Goal: Task Accomplishment & Management: Use online tool/utility

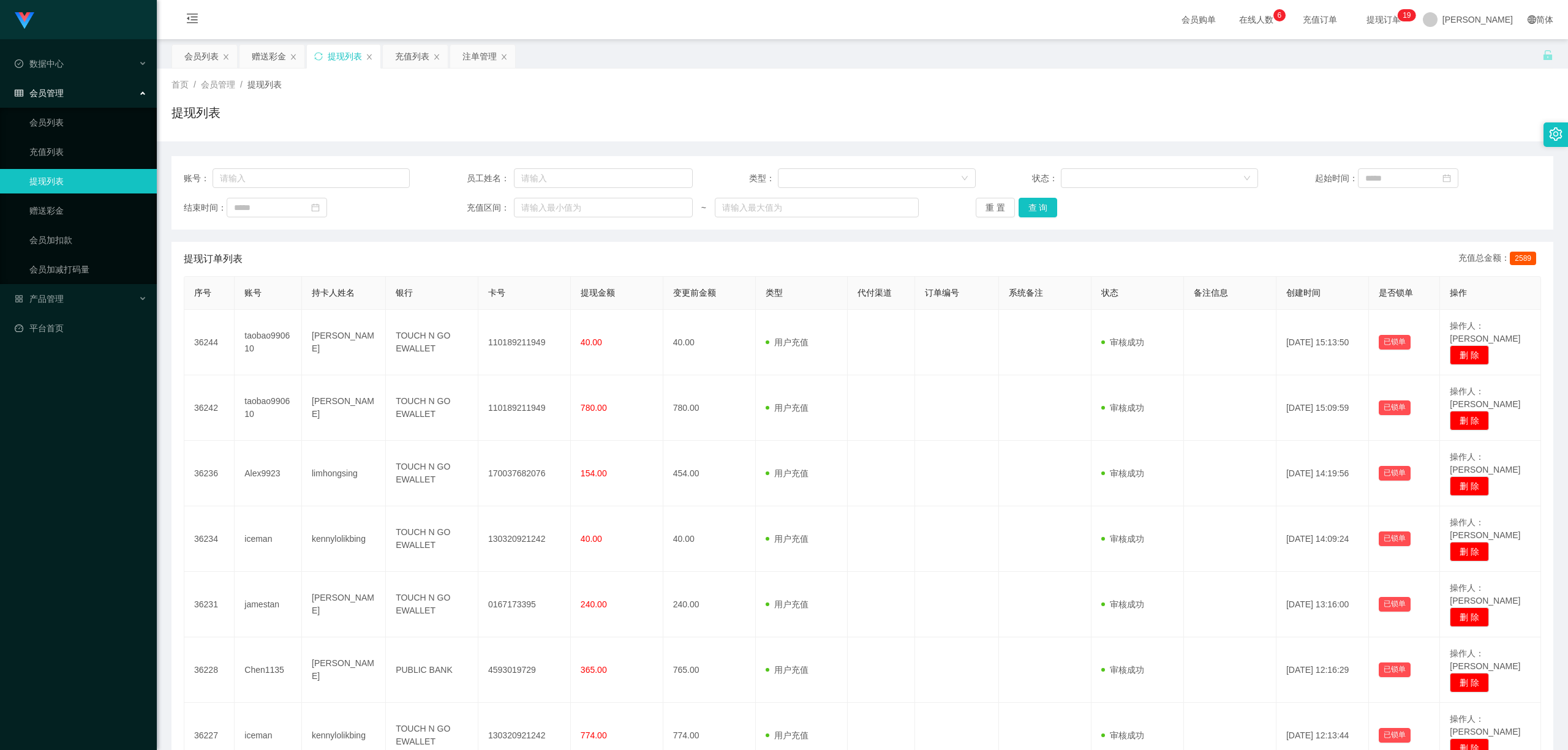
click at [261, 54] on div "赠送彩金" at bounding box center [269, 56] width 35 height 23
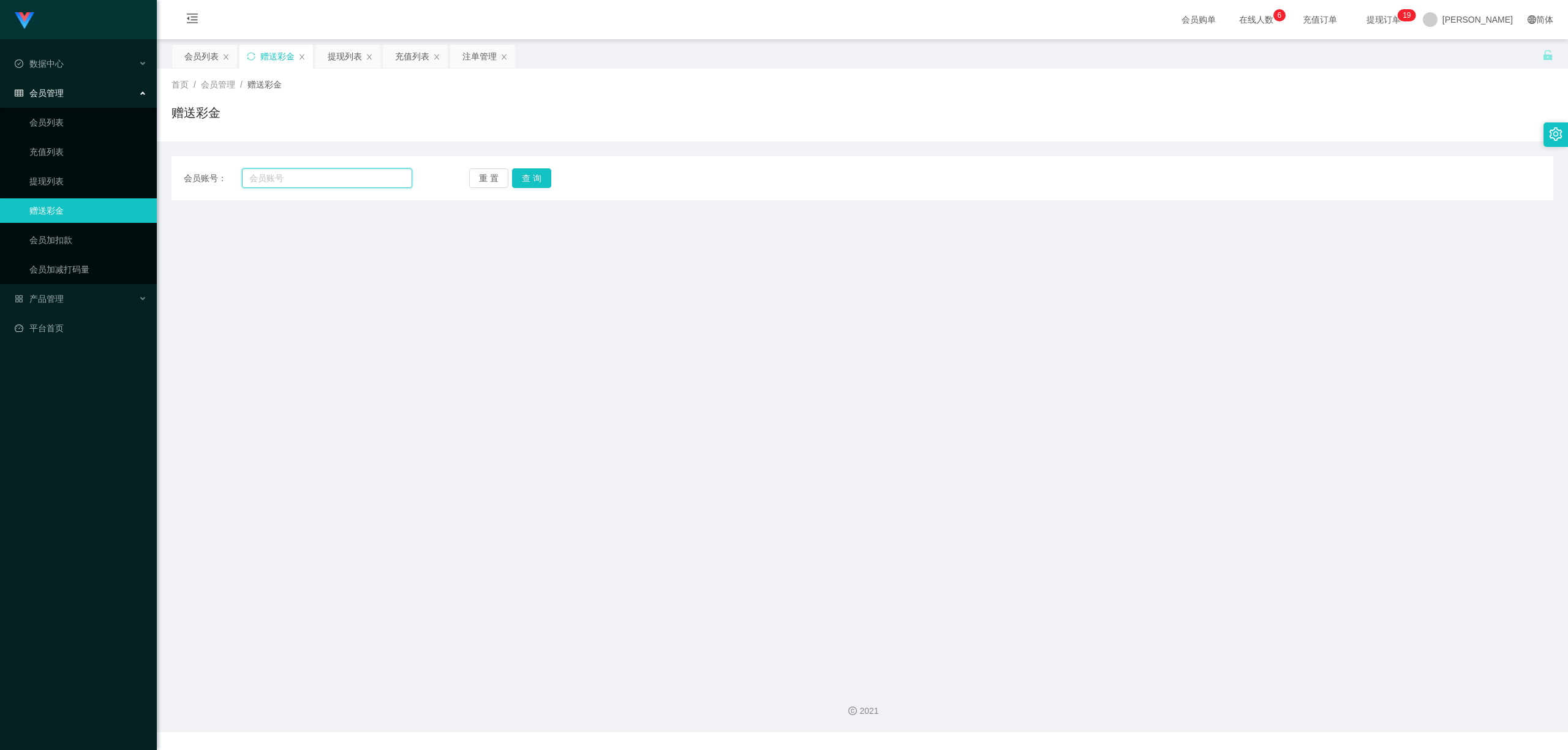
click at [304, 177] on input "text" at bounding box center [326, 178] width 170 height 20
paste input "Chen1135"
type input "Chen1135"
click at [540, 174] on button "查 询" at bounding box center [531, 178] width 39 height 20
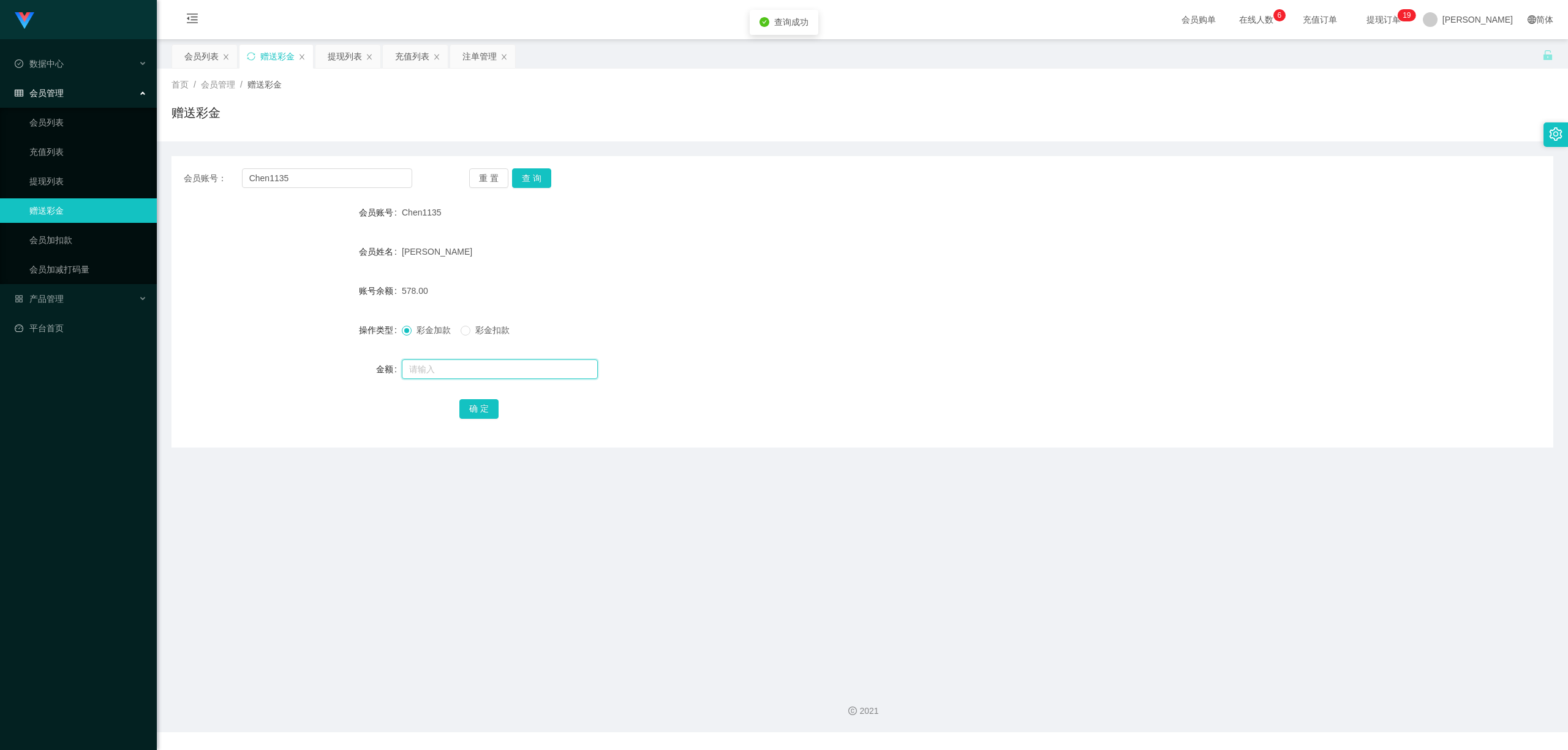
click at [491, 367] on input "text" at bounding box center [500, 369] width 196 height 20
type input "16"
drag, startPoint x: 474, startPoint y: 413, endPoint x: 481, endPoint y: 407, distance: 9.2
click at [479, 409] on button "确 定" at bounding box center [479, 409] width 39 height 20
click at [808, 512] on main "关闭左侧 关闭右侧 关闭其它 刷新页面 会员列表 赠送彩金 提现列表 充值列表 注单管理 首页 / 会员管理 / 赠送彩金 / 赠送彩金 会员账号： Chen…" at bounding box center [862, 357] width 1411 height 636
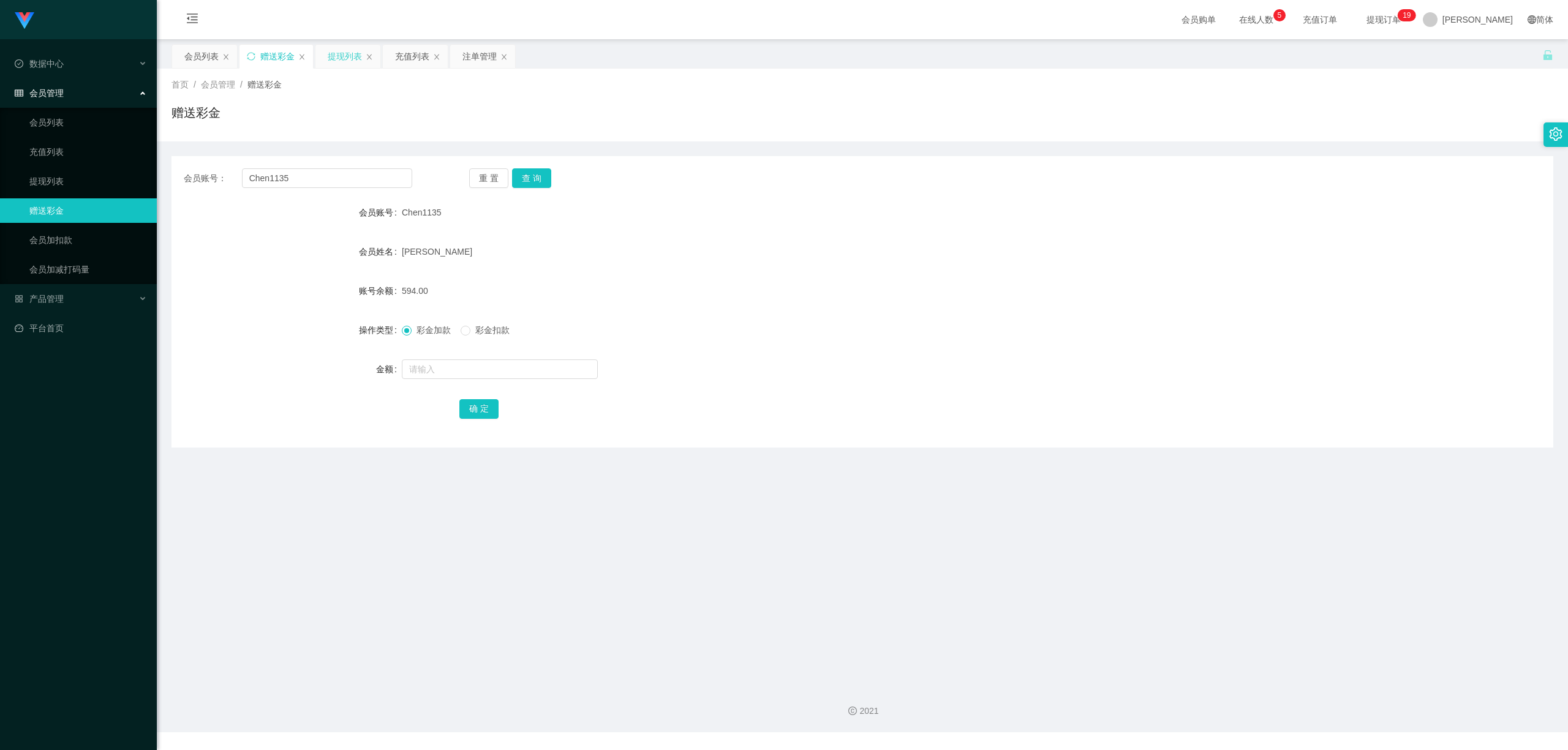
click at [347, 54] on div "提现列表" at bounding box center [345, 56] width 35 height 23
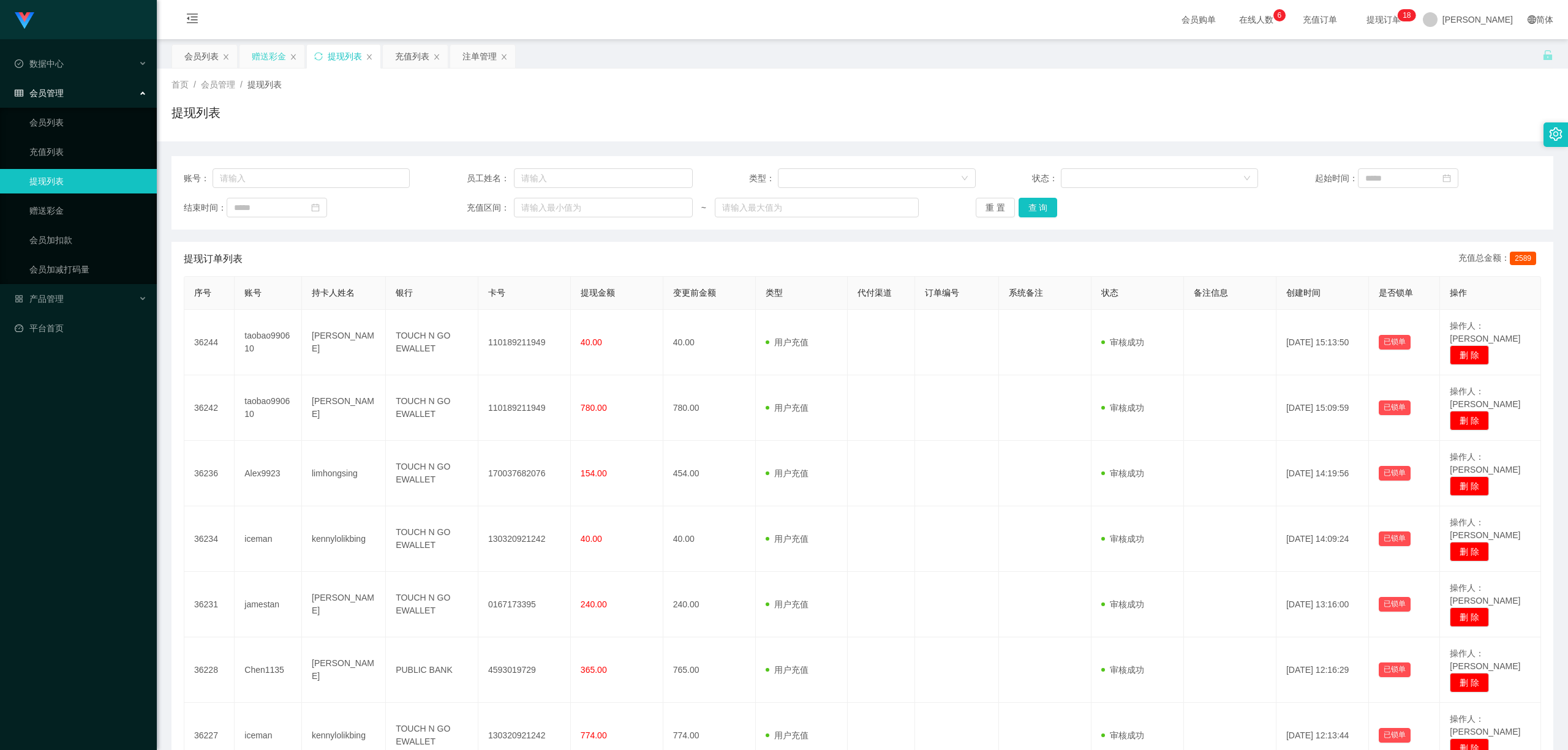
click at [270, 52] on div "赠送彩金" at bounding box center [269, 56] width 35 height 23
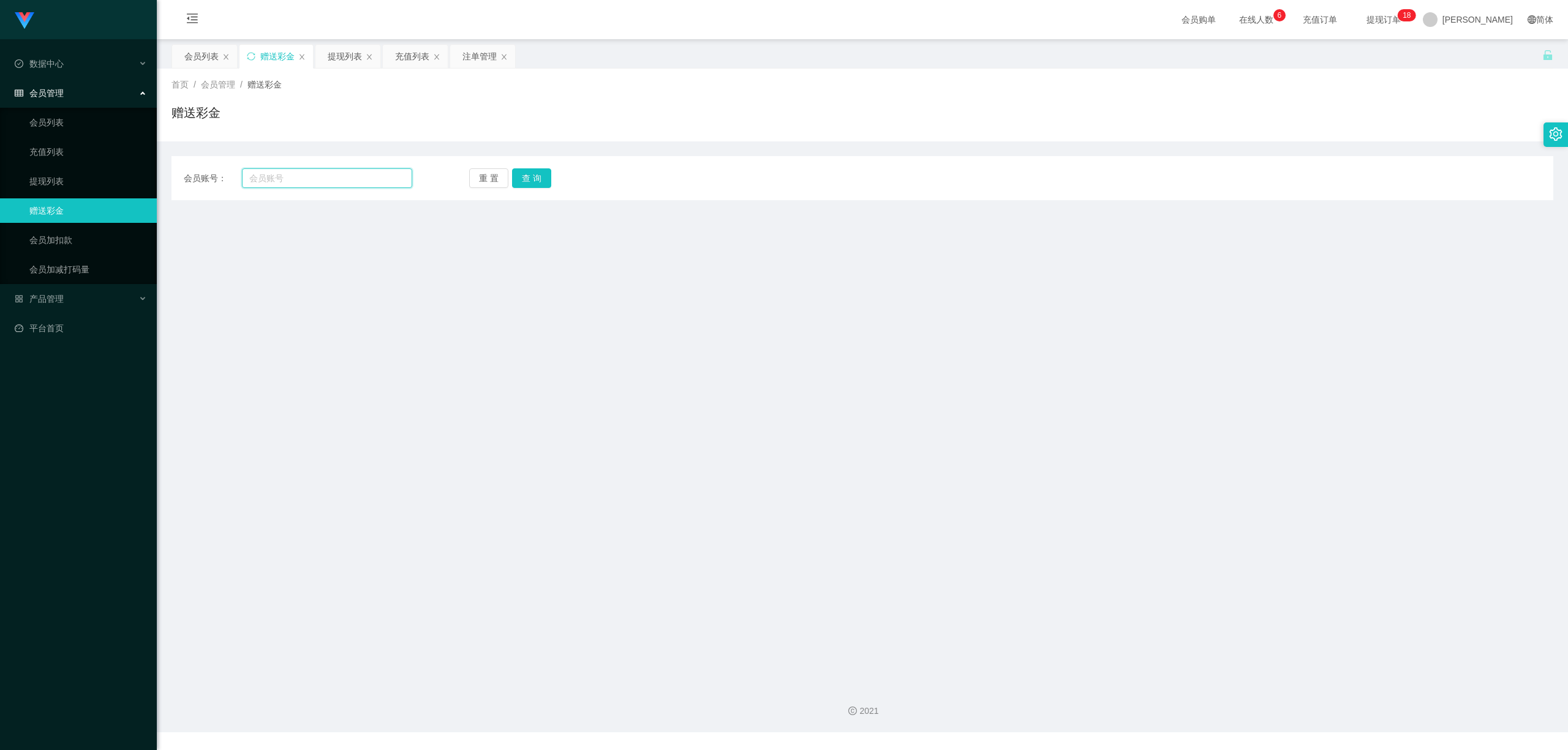
click at [316, 177] on input "text" at bounding box center [326, 178] width 170 height 20
paste input "Chen1135"
type input "Chen1135"
click at [523, 176] on button "查 询" at bounding box center [531, 178] width 39 height 20
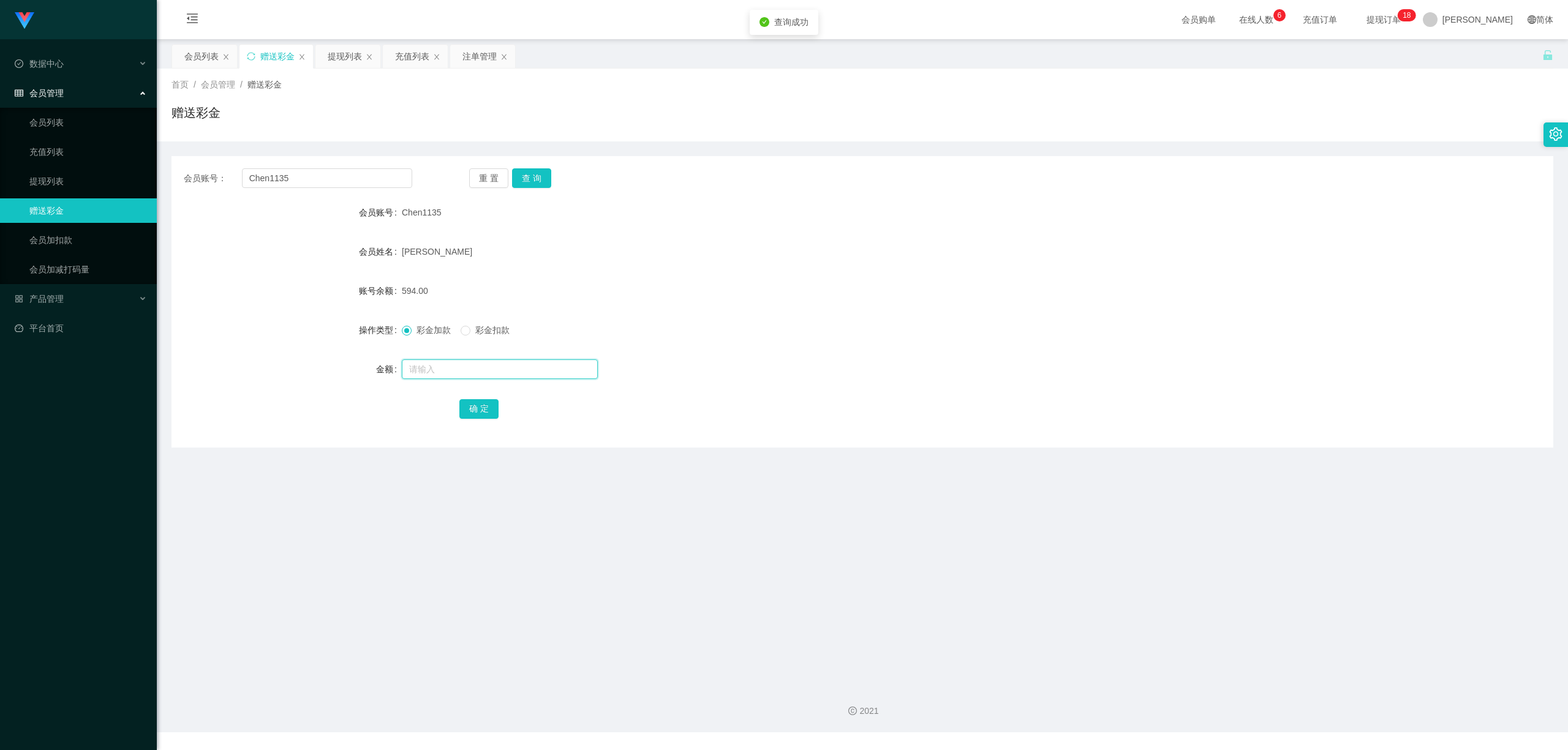
click at [468, 375] on input "text" at bounding box center [500, 369] width 196 height 20
type input "16"
drag, startPoint x: 471, startPoint y: 403, endPoint x: 501, endPoint y: 413, distance: 31.6
click at [472, 403] on button "确 定" at bounding box center [479, 409] width 39 height 20
click at [676, 490] on main "关闭左侧 关闭右侧 关闭其它 刷新页面 会员列表 赠送彩金 提现列表 充值列表 注单管理 首页 / 会员管理 / 赠送彩金 / 赠送彩金 会员账号： Chen…" at bounding box center [862, 357] width 1411 height 636
